Goal: Information Seeking & Learning: Learn about a topic

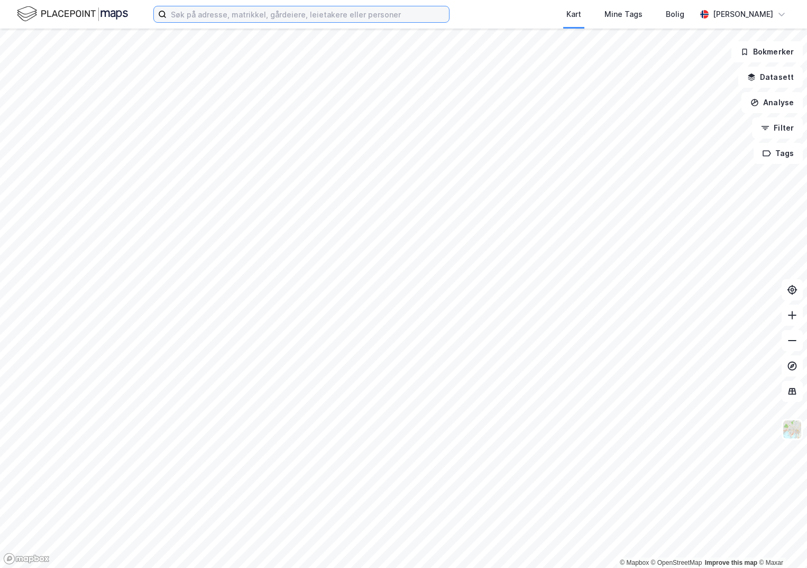
click at [229, 12] on input at bounding box center [308, 14] width 282 height 16
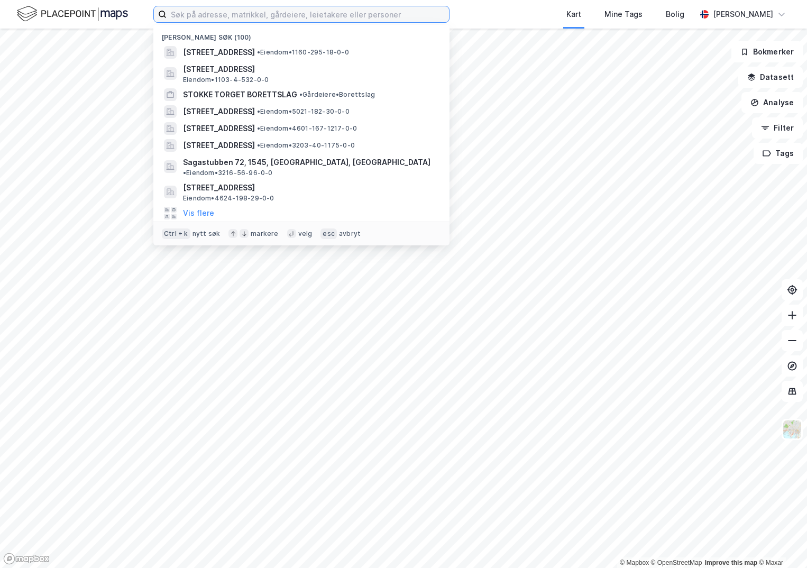
paste input "1865-14/55/0/0"
type input "1865-14/55/0/0"
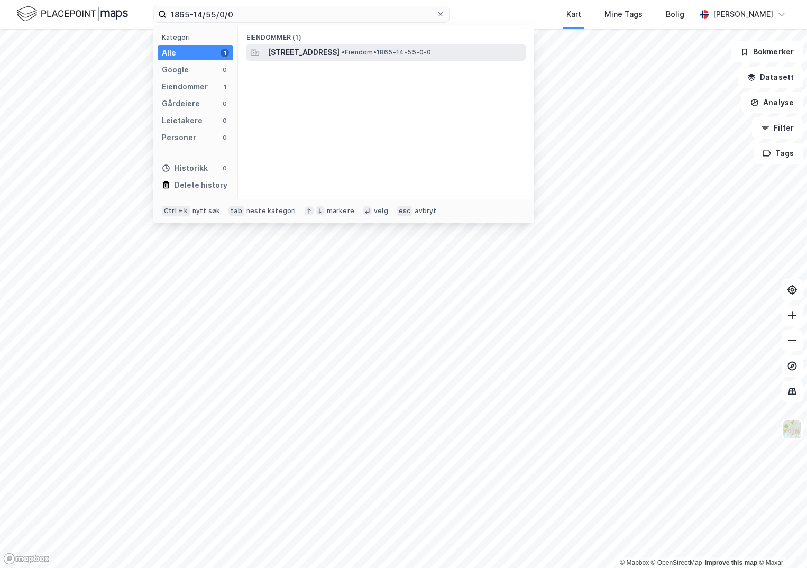
click at [330, 58] on span "[STREET_ADDRESS]" at bounding box center [304, 52] width 72 height 13
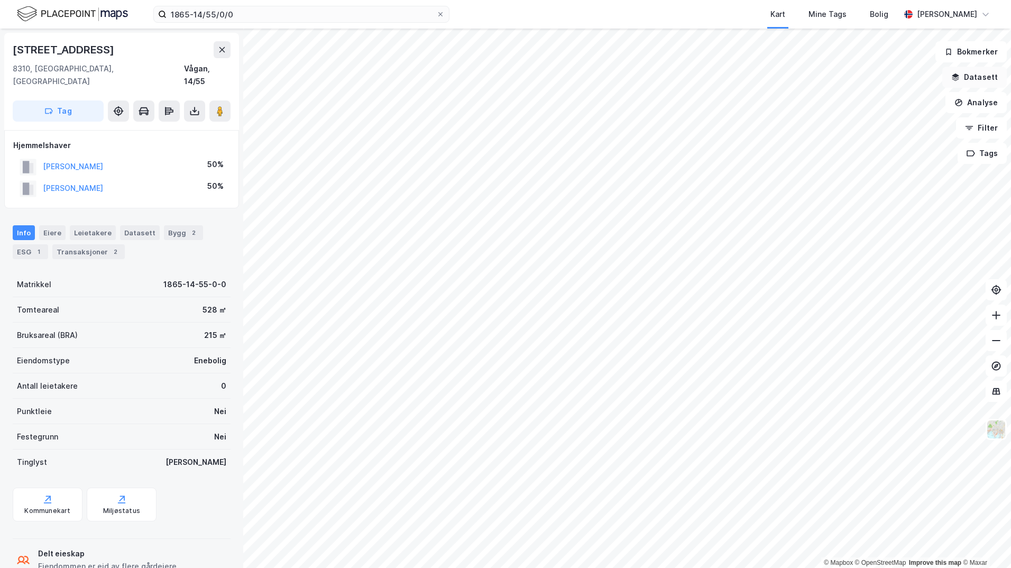
click at [806, 80] on button "Datasett" at bounding box center [974, 77] width 65 height 21
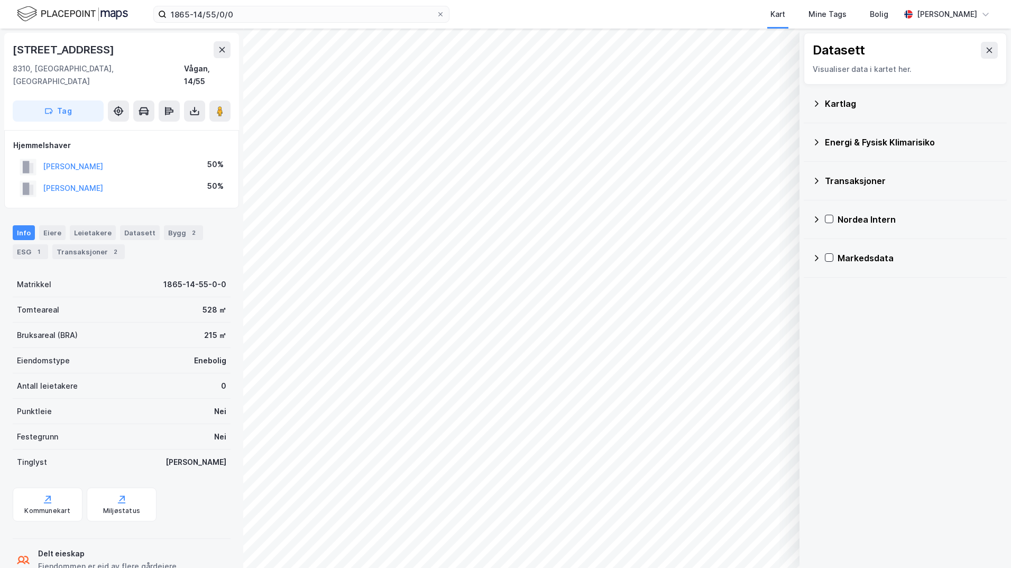
click at [806, 99] on div "Kartlag" at bounding box center [911, 103] width 173 height 13
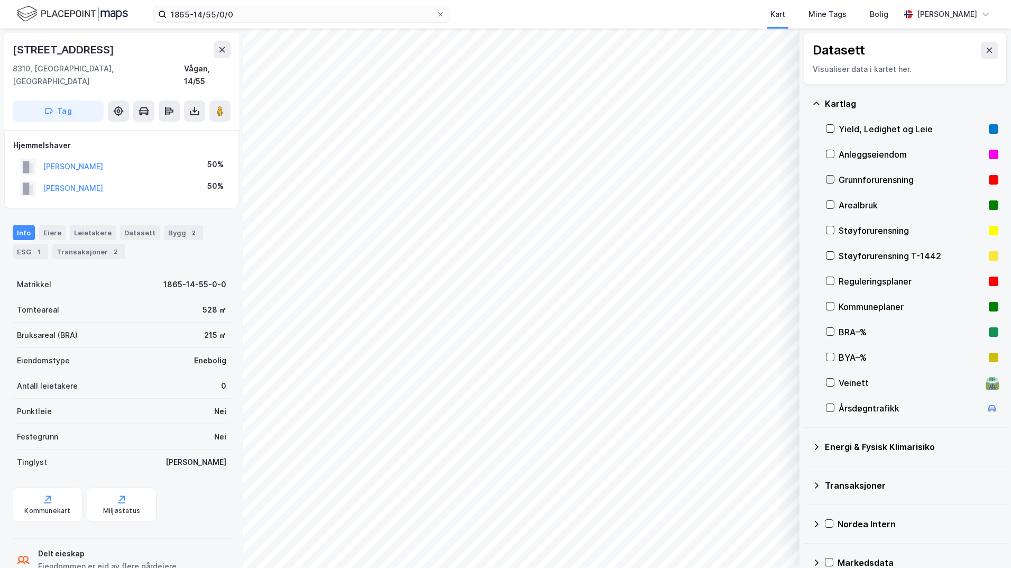
click at [806, 181] on icon at bounding box center [829, 179] width 7 height 7
click at [806, 446] on icon at bounding box center [817, 447] width 4 height 6
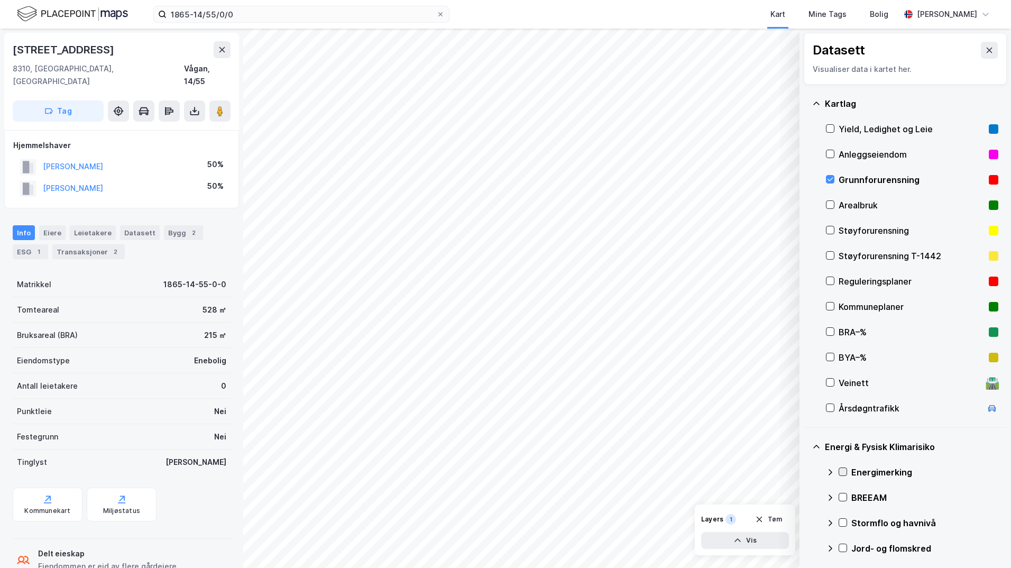
click at [806, 474] on icon at bounding box center [842, 471] width 7 height 7
click at [806, 474] on icon at bounding box center [830, 472] width 8 height 8
click at [806, 524] on icon at bounding box center [842, 522] width 7 height 7
click at [806, 524] on icon at bounding box center [830, 523] width 8 height 8
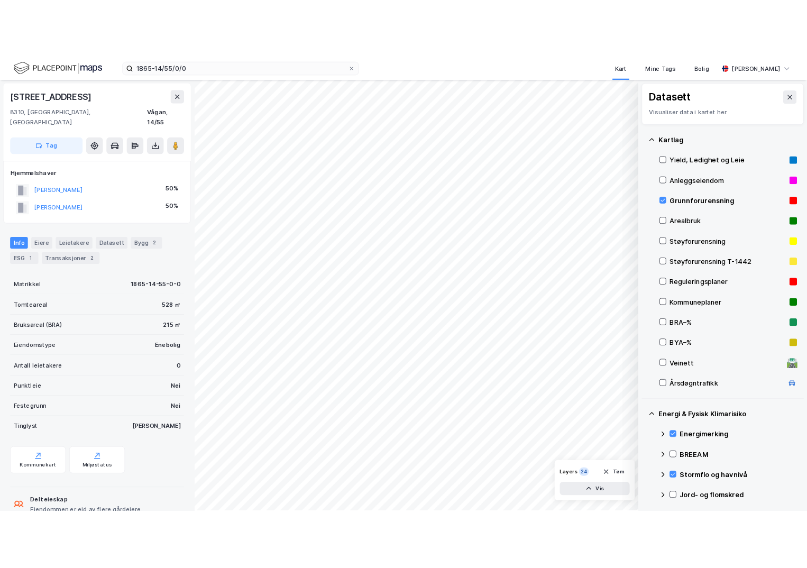
scroll to position [106, 0]
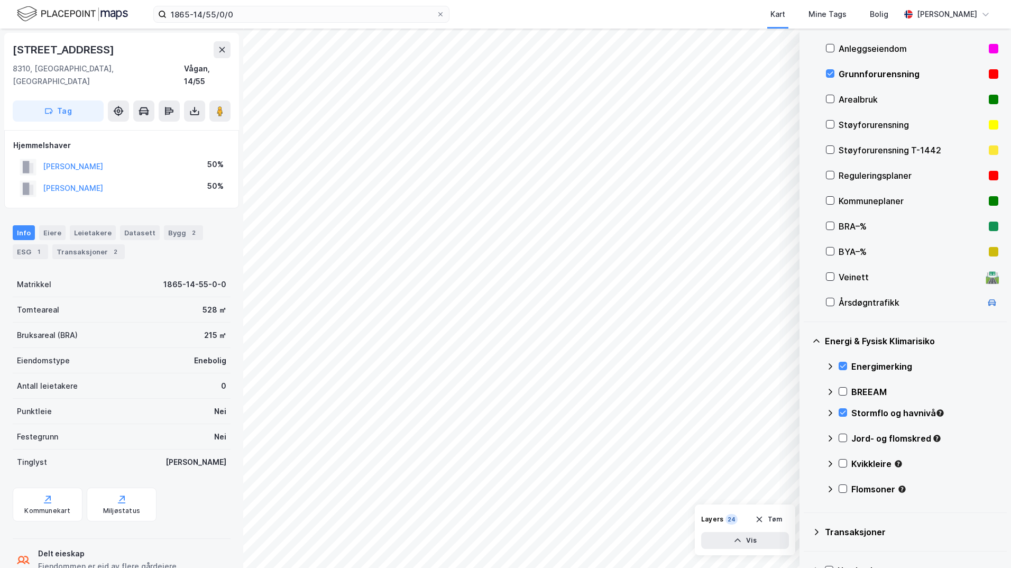
drag, startPoint x: 844, startPoint y: 437, endPoint x: 835, endPoint y: 438, distance: 8.5
click at [806, 437] on icon at bounding box center [842, 437] width 7 height 7
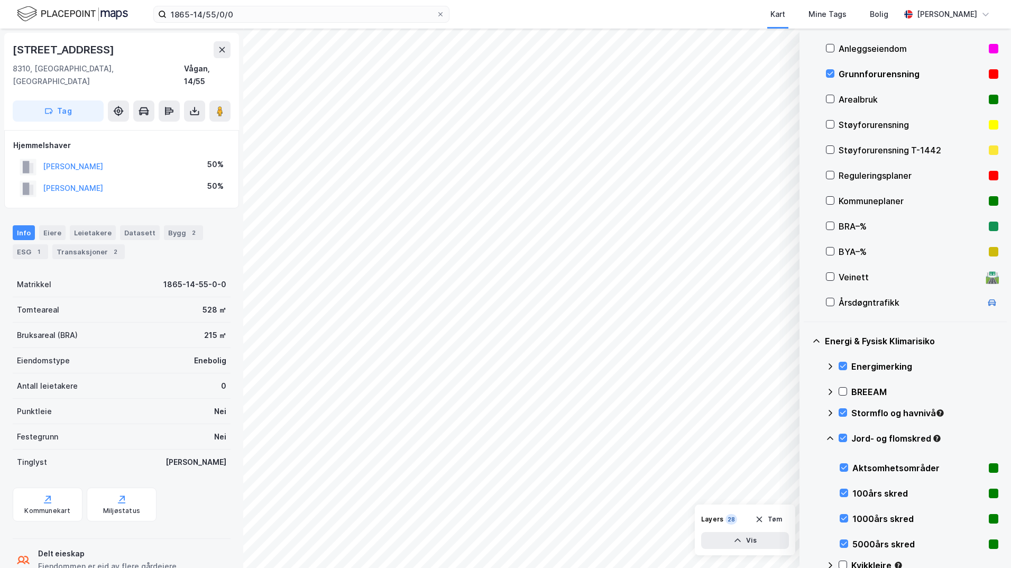
click at [806, 438] on icon at bounding box center [830, 438] width 8 height 8
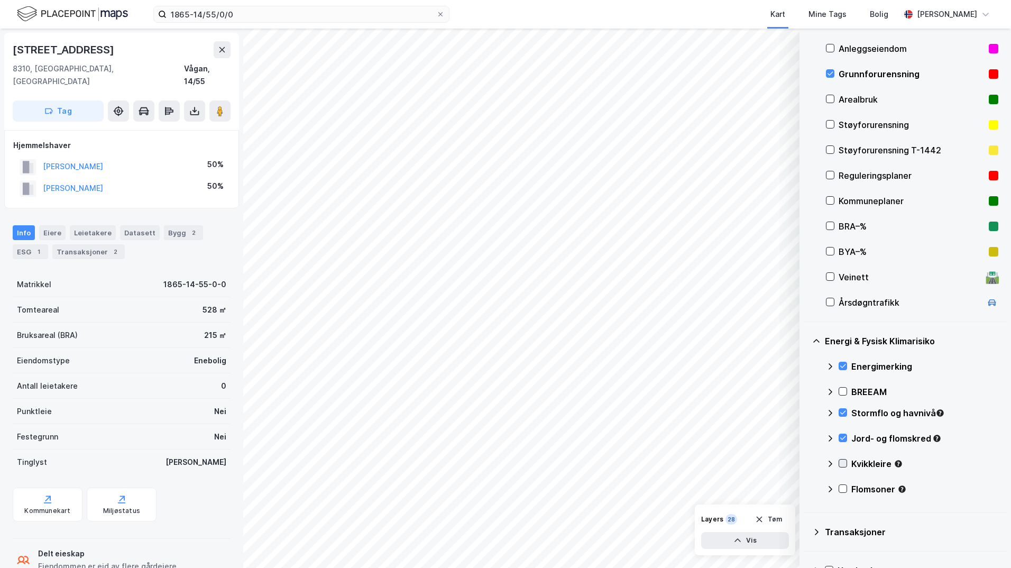
click at [806, 466] on icon at bounding box center [842, 463] width 7 height 7
click at [806, 465] on icon at bounding box center [830, 464] width 8 height 8
click at [806, 488] on icon at bounding box center [842, 488] width 7 height 7
click at [806, 489] on icon at bounding box center [830, 489] width 8 height 8
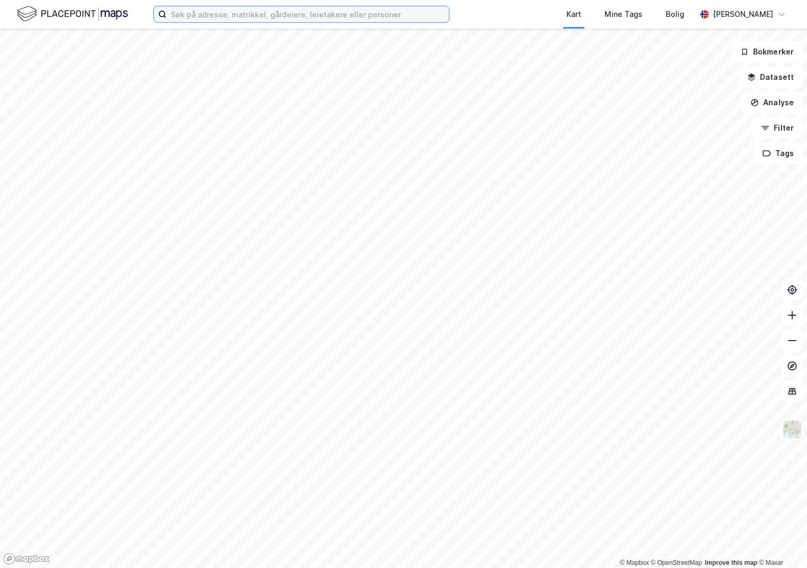
click at [197, 11] on input at bounding box center [308, 14] width 282 height 16
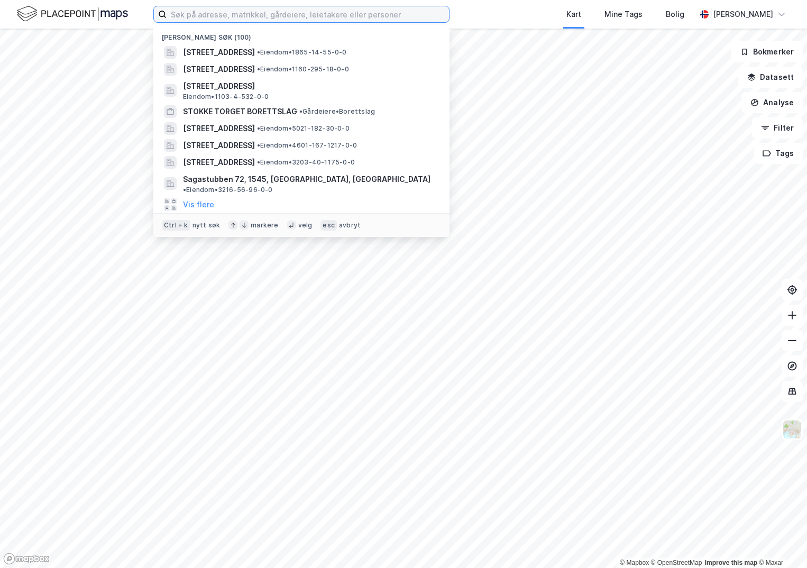
paste input "4601-161/949/0/0"
type input "4601-161/949/0/0"
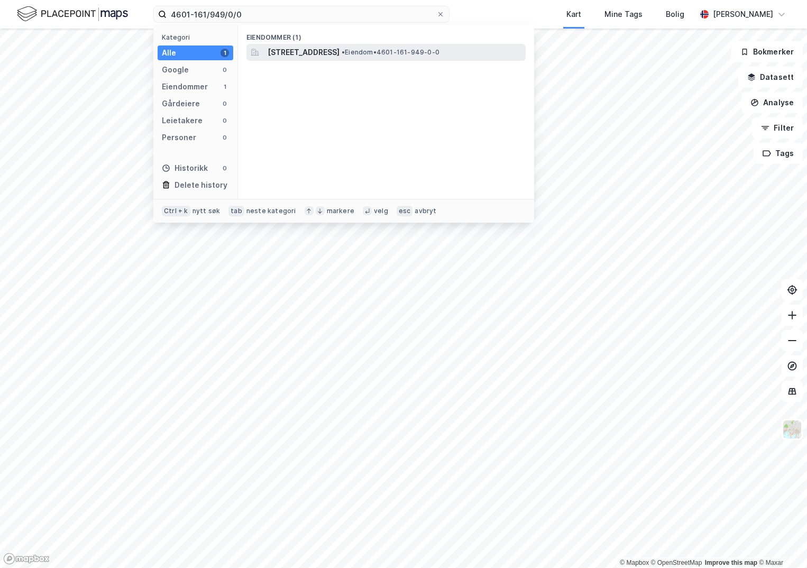
click at [287, 52] on span "[STREET_ADDRESS]" at bounding box center [304, 52] width 72 height 13
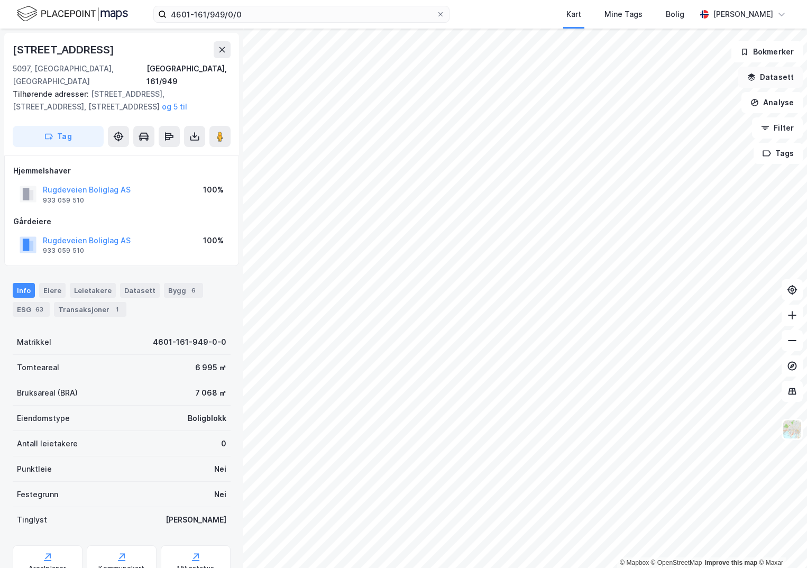
click at [756, 82] on button "Datasett" at bounding box center [770, 77] width 65 height 21
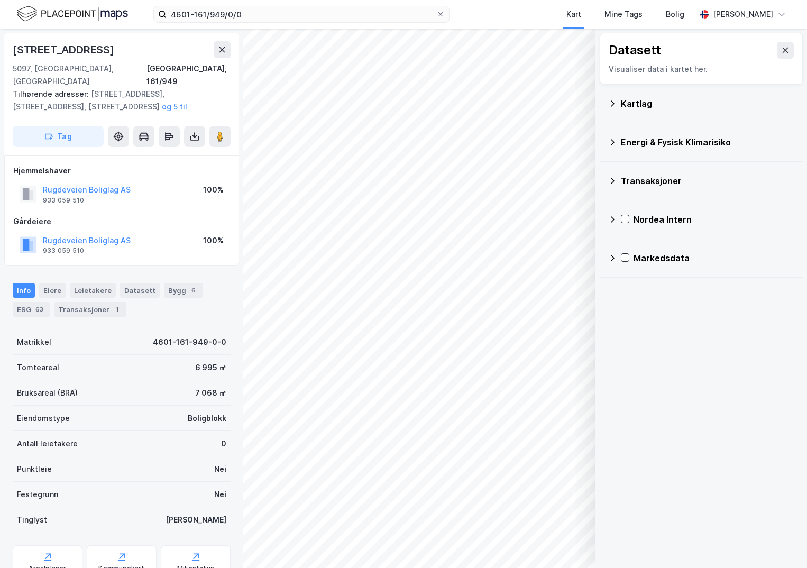
click at [631, 105] on div "Kartlag" at bounding box center [707, 103] width 173 height 13
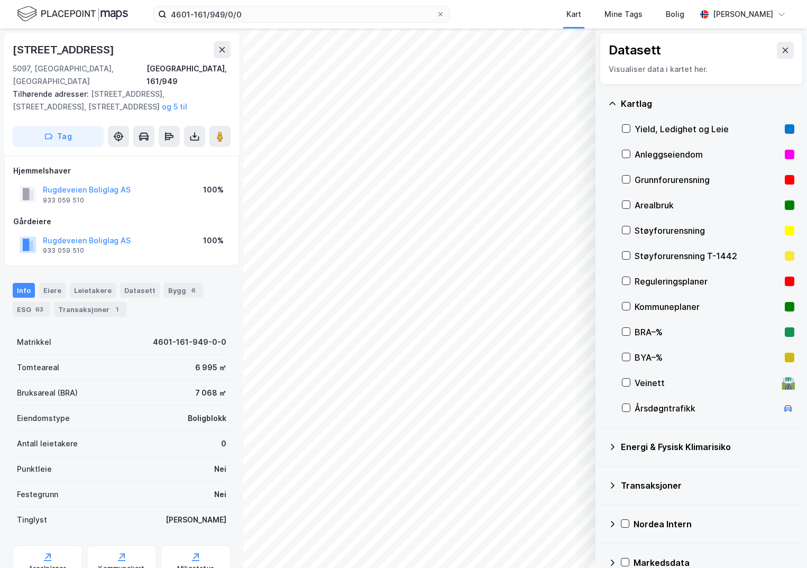
click at [621, 179] on div "Kartlag Yield, Ledighet og Leie Anleggseiendom Grunnforurensning Arealbruk Støy…" at bounding box center [701, 256] width 203 height 343
click at [622, 179] on div at bounding box center [626, 179] width 8 height 8
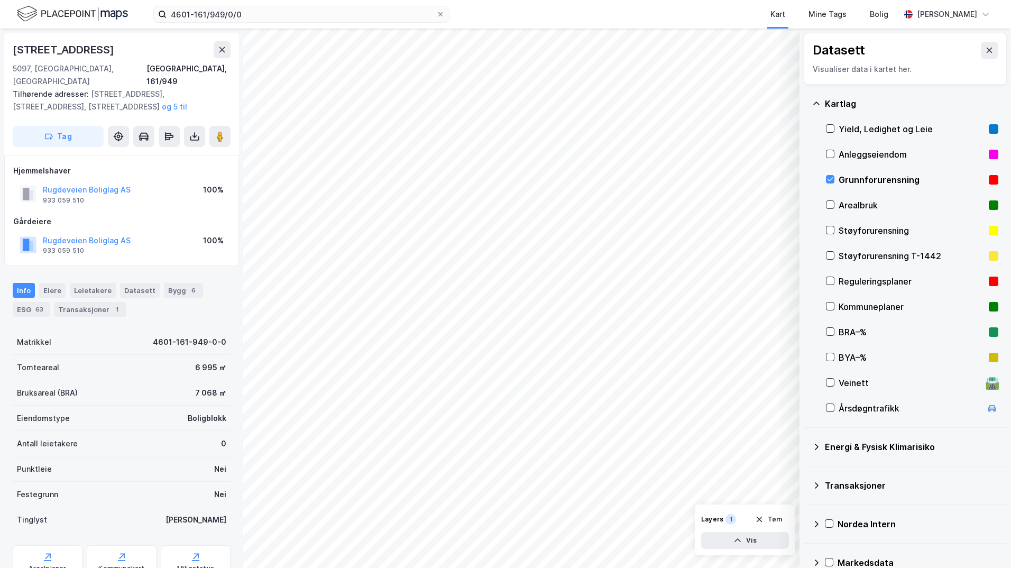
click at [806, 447] on icon at bounding box center [816, 447] width 8 height 8
click at [806, 471] on icon at bounding box center [842, 471] width 7 height 7
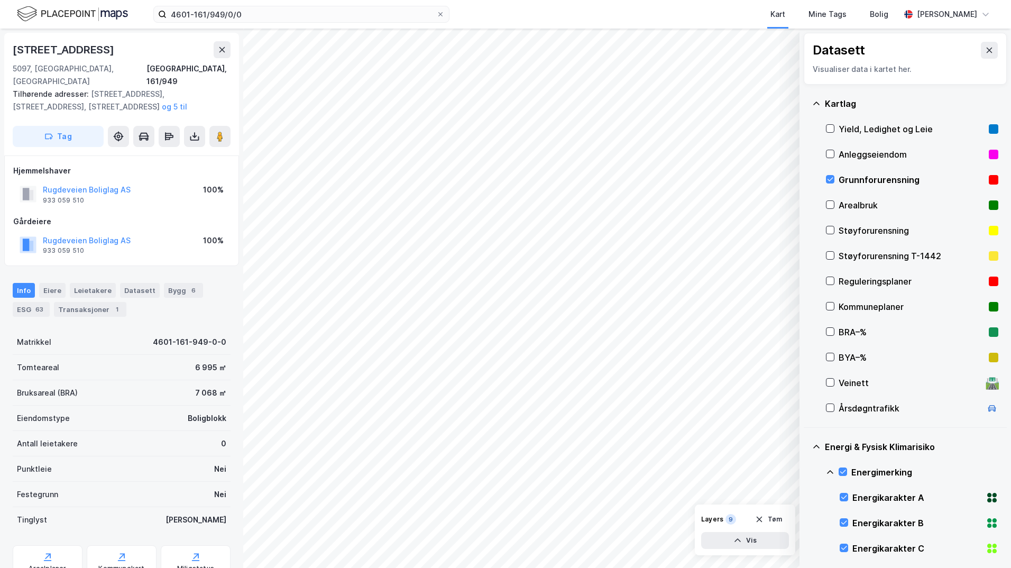
click at [806, 469] on icon at bounding box center [830, 472] width 8 height 8
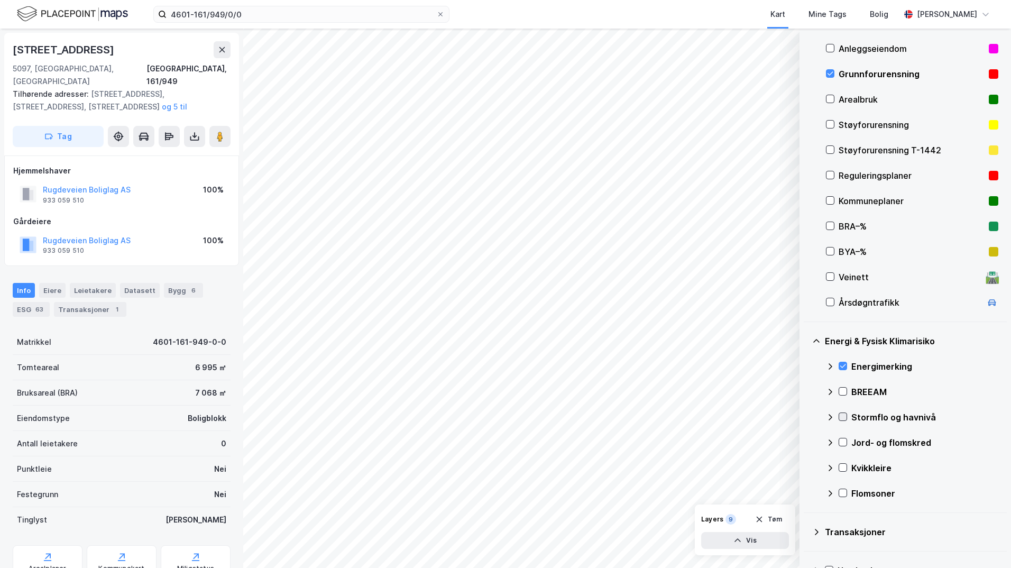
click at [806, 419] on div "Stormflo og havnivå" at bounding box center [912, 417] width 172 height 25
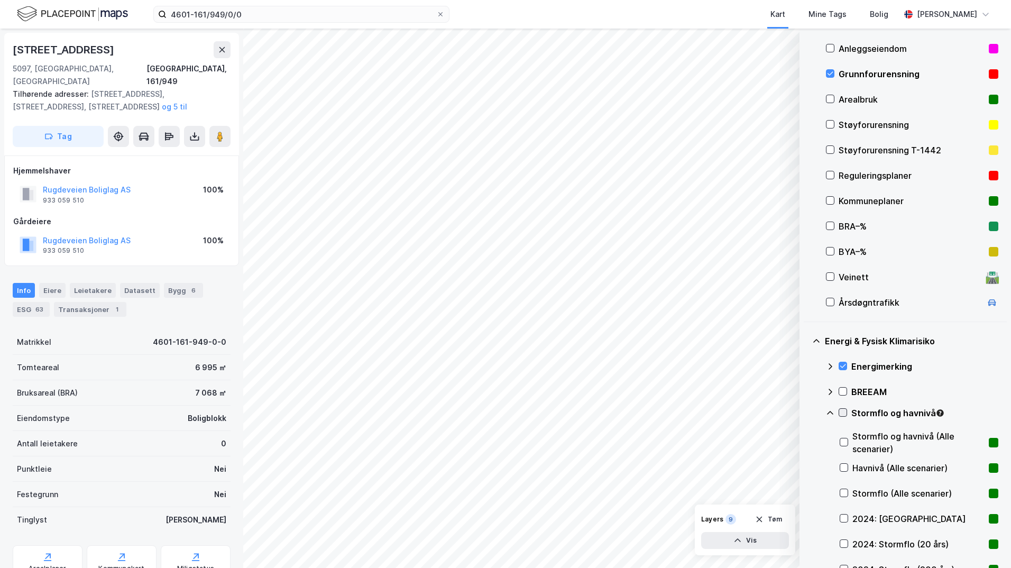
click at [806, 413] on icon at bounding box center [843, 413] width 6 height 4
click at [806, 412] on icon at bounding box center [830, 413] width 8 height 8
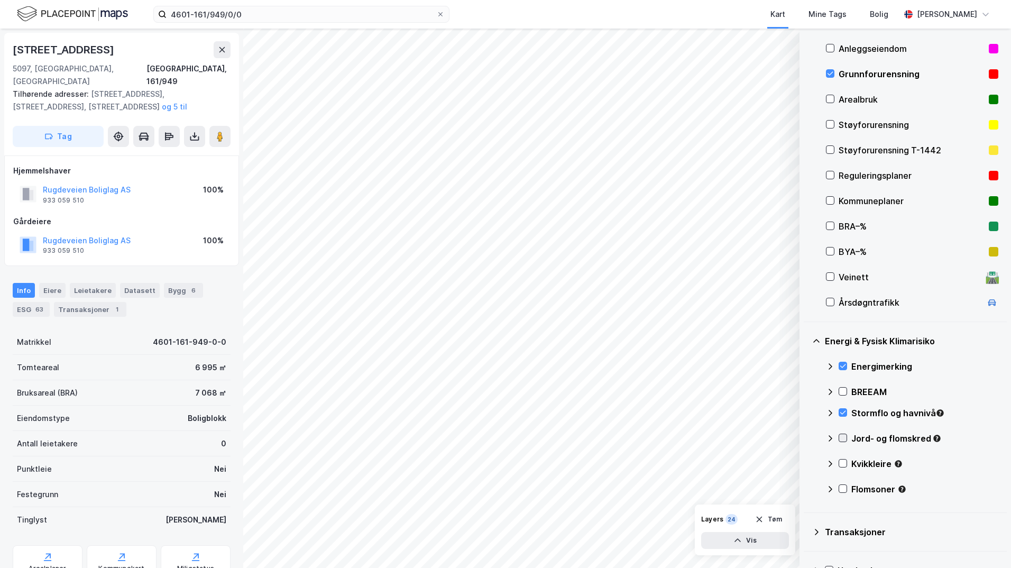
click at [806, 437] on icon at bounding box center [842, 437] width 7 height 7
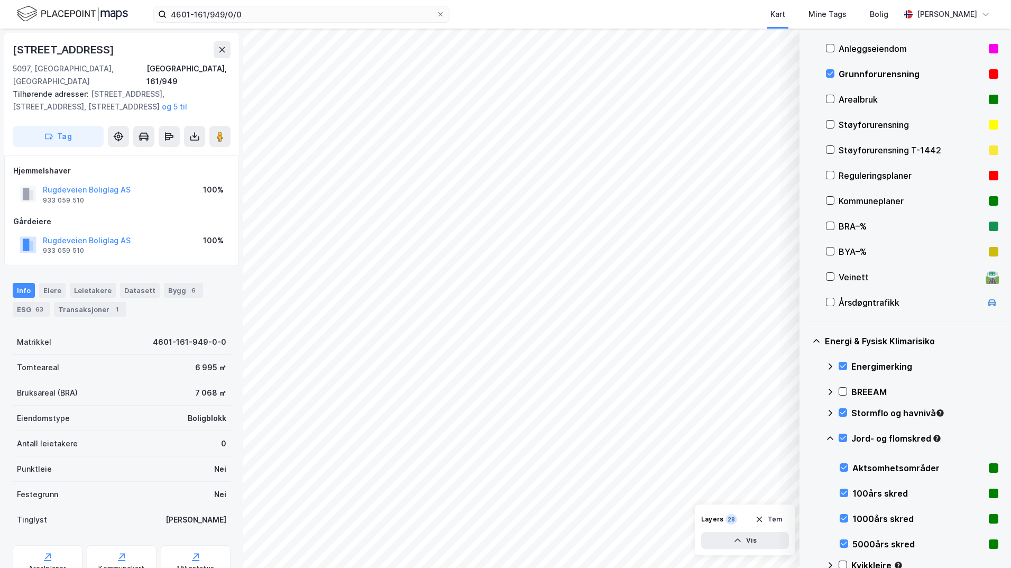
click at [806, 437] on icon at bounding box center [830, 438] width 8 height 8
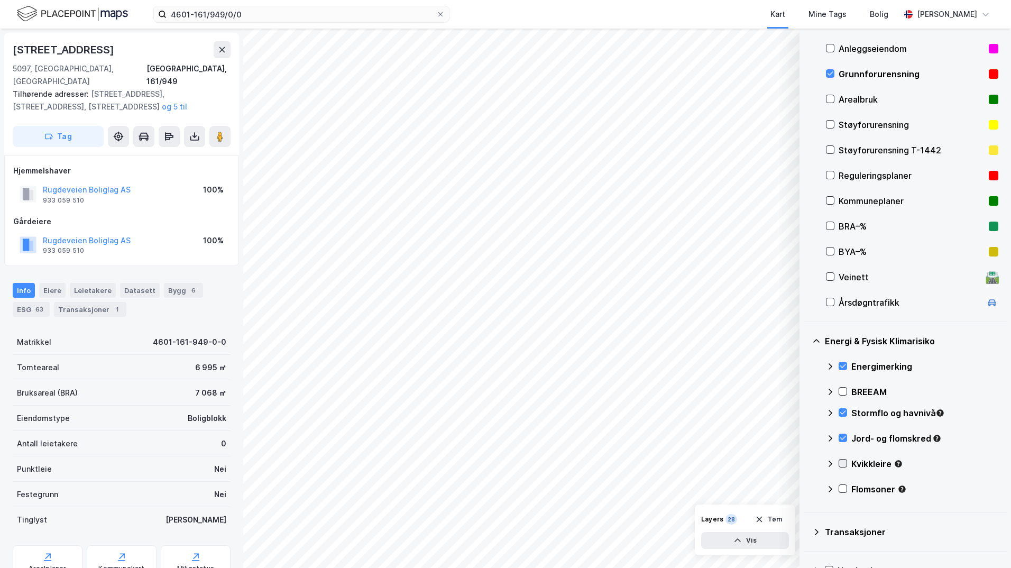
click at [806, 461] on icon at bounding box center [842, 463] width 7 height 7
click at [806, 464] on icon at bounding box center [830, 464] width 8 height 8
click at [806, 488] on icon at bounding box center [842, 488] width 7 height 7
